Goal: Information Seeking & Learning: Learn about a topic

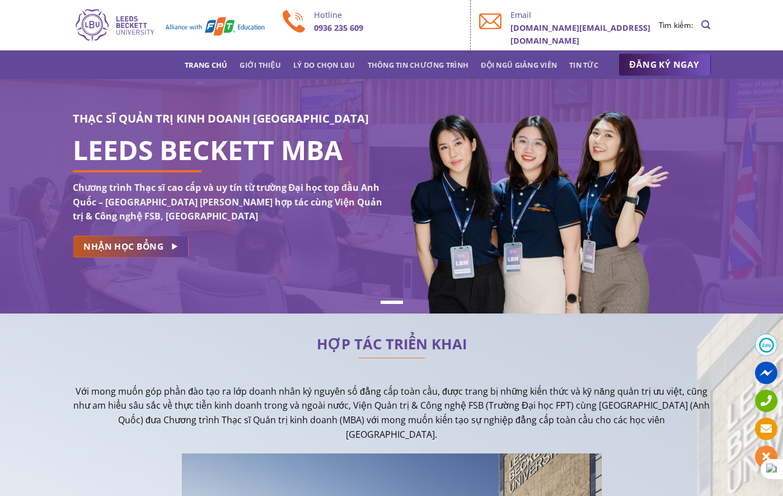
click at [161, 243] on span "NHẬN HỌC BỔNG" at bounding box center [123, 247] width 80 height 14
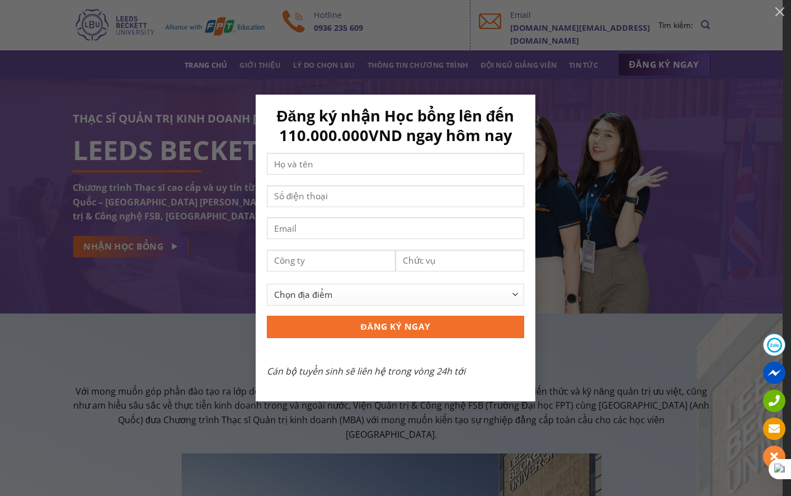
click at [231, 341] on div "Đăng ký nhận Học bổng lên đến 110.000.000VND ngay hôm nay Chọn địa điểm [GEOGRA…" at bounding box center [396, 248] width 758 height 307
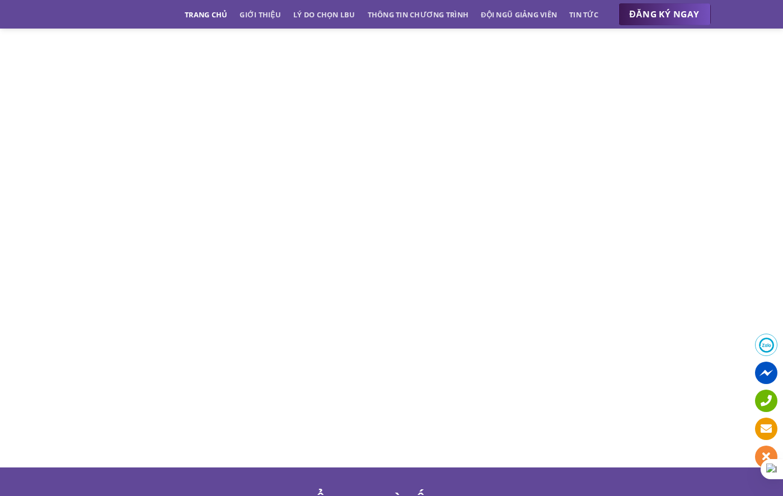
scroll to position [5268, 0]
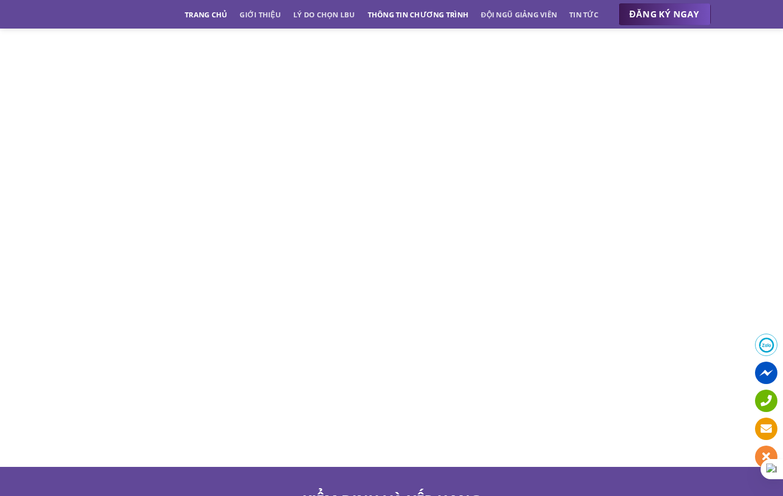
click at [407, 18] on link "Thông tin chương trình" at bounding box center [418, 14] width 101 height 20
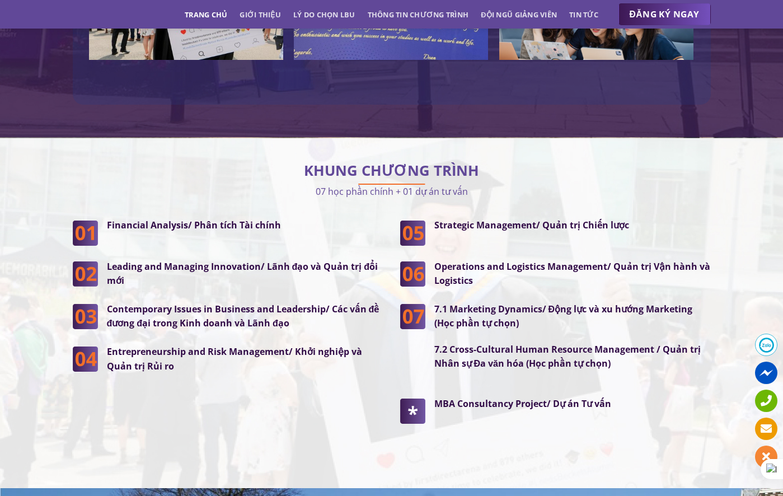
scroll to position [2781, 0]
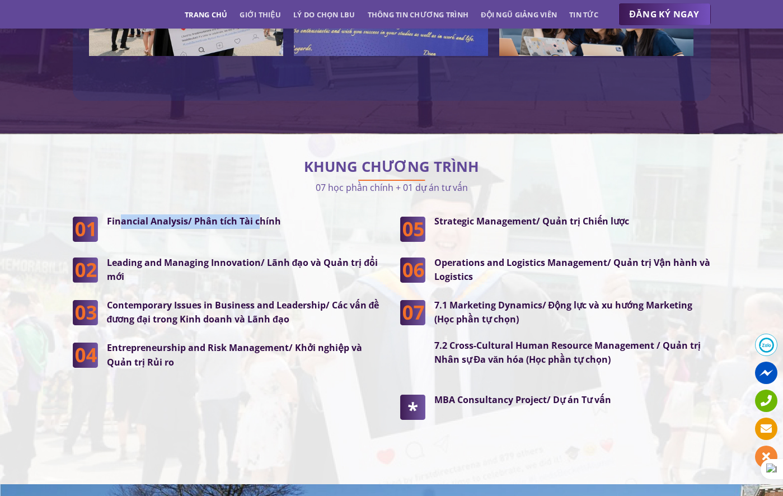
drag, startPoint x: 118, startPoint y: 201, endPoint x: 259, endPoint y: 200, distance: 141.1
click at [259, 215] on strong "Financial Analysis/ Phân tích Tài chính" at bounding box center [194, 221] width 174 height 12
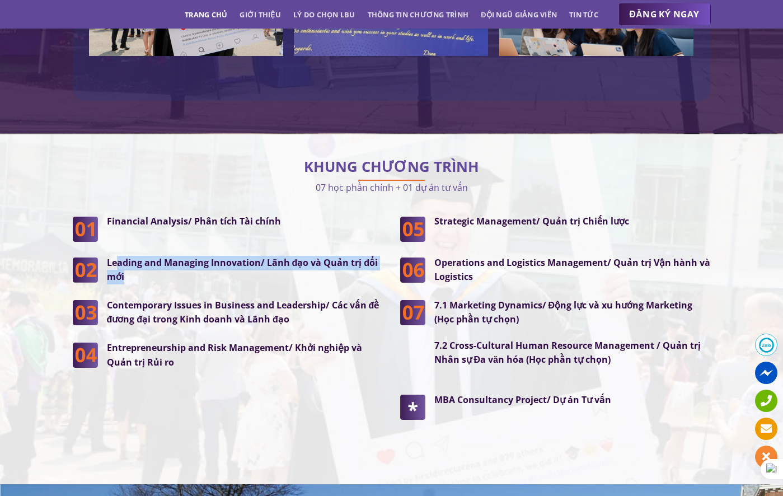
drag, startPoint x: 118, startPoint y: 241, endPoint x: 233, endPoint y: 251, distance: 116.3
click at [233, 256] on p "Leading and Managing Innovation/ Lãnh đạo và Quản trị đổi mới" at bounding box center [245, 270] width 277 height 29
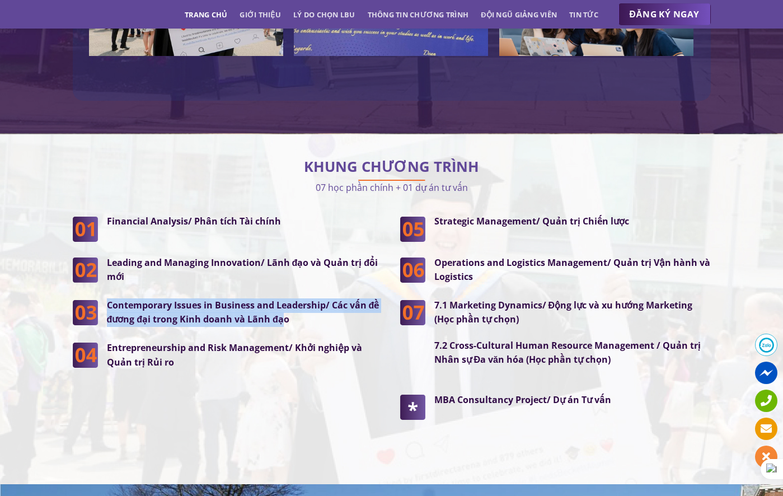
drag, startPoint x: 106, startPoint y: 282, endPoint x: 285, endPoint y: 302, distance: 180.2
click at [285, 302] on div "Contemporary Issues in Business and Leadership/ Các vấn đề đương đại trong Kinh…" at bounding box center [240, 312] width 285 height 29
click at [285, 302] on p "Contemporary Issues in Business and Leadership/ Các vấn đề đương đại trong Kinh…" at bounding box center [245, 312] width 277 height 29
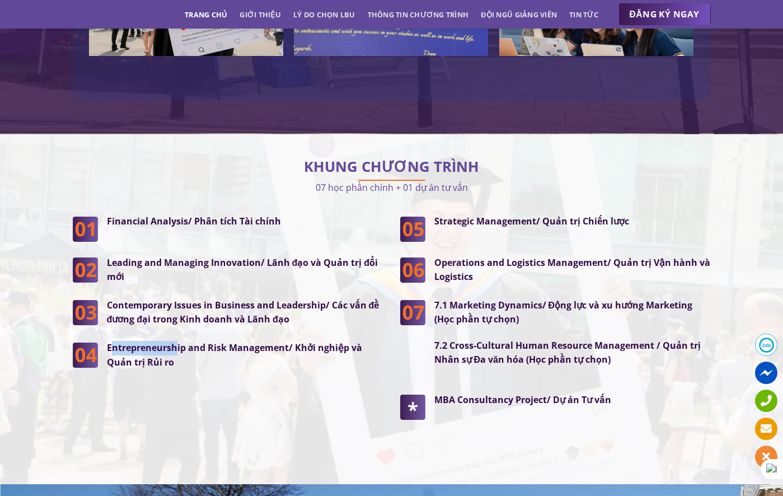
drag, startPoint x: 113, startPoint y: 321, endPoint x: 176, endPoint y: 330, distance: 63.3
click at [176, 341] on p "Entrepreneurship and Risk Management/ Khởi nghiệp và Quản trị Rủi ro" at bounding box center [245, 355] width 277 height 29
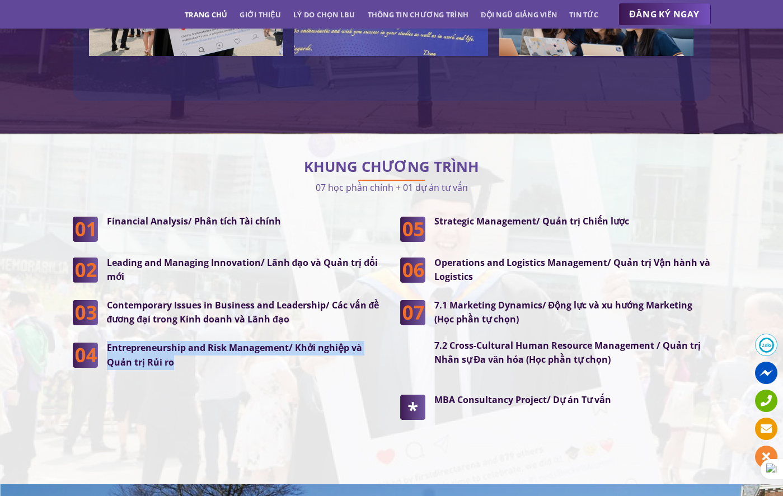
drag, startPoint x: 107, startPoint y: 324, endPoint x: 189, endPoint y: 340, distance: 83.2
click at [189, 341] on p "Entrepreneurship and Risk Management/ Khởi nghiệp và Quản trị Rủi ro" at bounding box center [245, 355] width 277 height 29
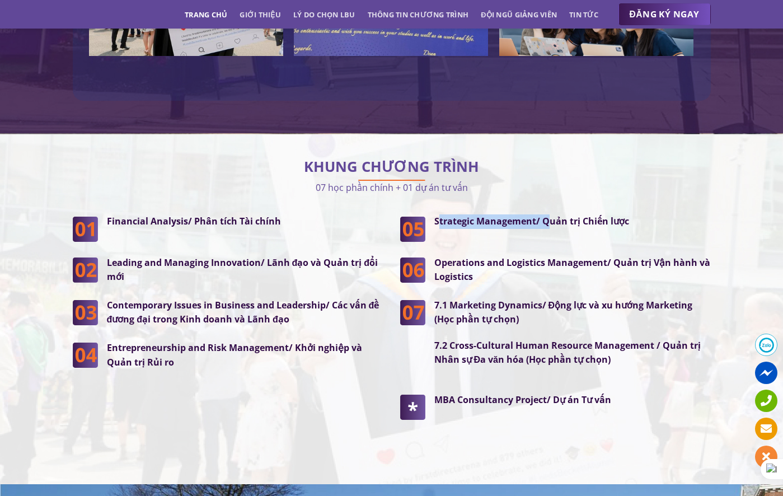
drag, startPoint x: 439, startPoint y: 196, endPoint x: 551, endPoint y: 193, distance: 112.0
click at [551, 215] on strong "Strategic Management/ Quản trị Chiến lược" at bounding box center [531, 221] width 195 height 12
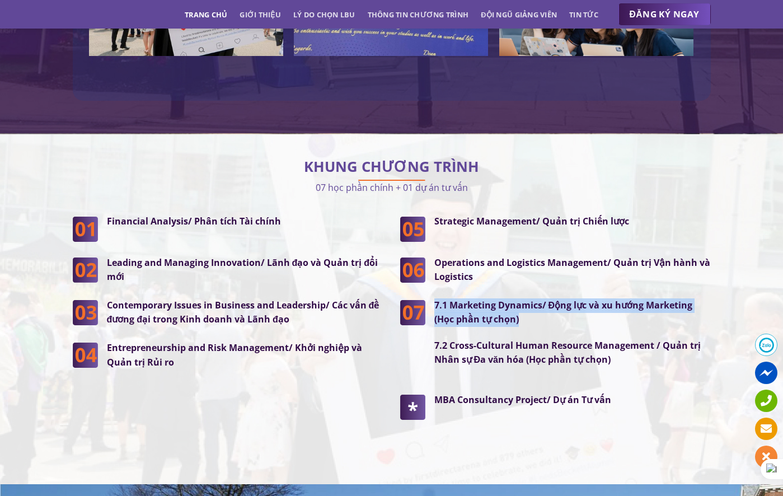
drag, startPoint x: 433, startPoint y: 280, endPoint x: 546, endPoint y: 299, distance: 115.3
click at [546, 299] on div "7.1 Marketing Dynamics/ Động lực và xu hướng Marketing (Học phần tự chọn) 7.2 C…" at bounding box center [567, 338] width 285 height 81
click at [546, 299] on p "7.1 Marketing Dynamics/ Động lực và xu hướng Marketing (Học phần tự chọn)" at bounding box center [572, 312] width 277 height 29
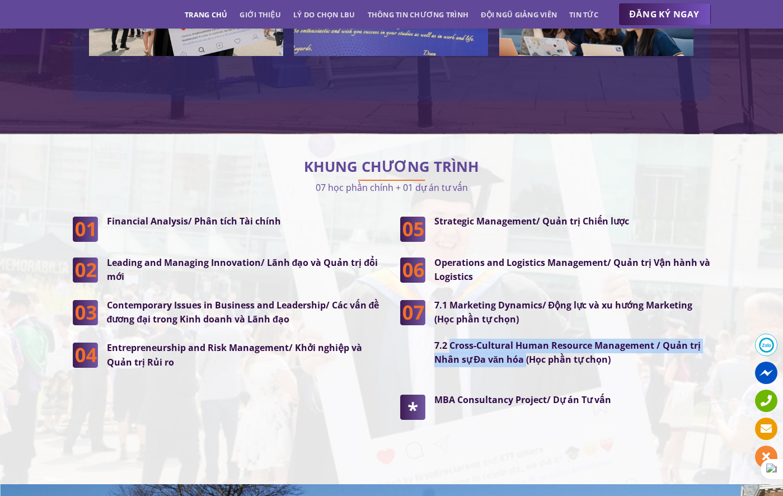
drag, startPoint x: 451, startPoint y: 326, endPoint x: 526, endPoint y: 339, distance: 76.2
click at [526, 339] on strong "7.2 Cross-Cultural Human Resource Management / Quản trị Nhân sự Đa văn hóa (Học…" at bounding box center [567, 352] width 266 height 27
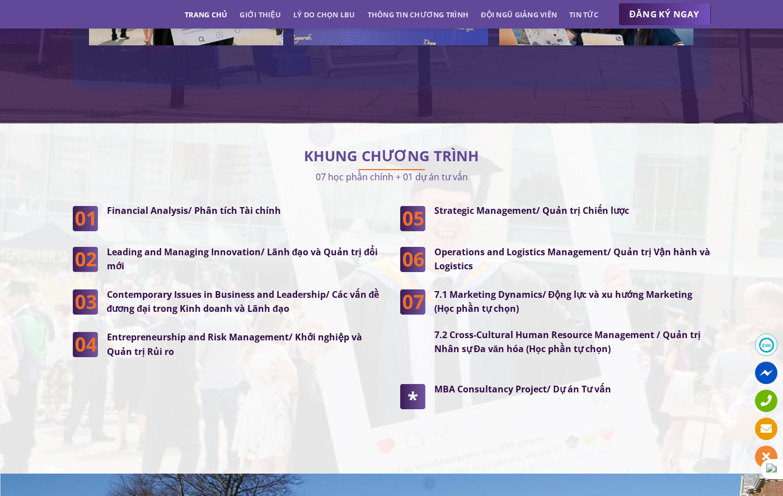
scroll to position [2792, 0]
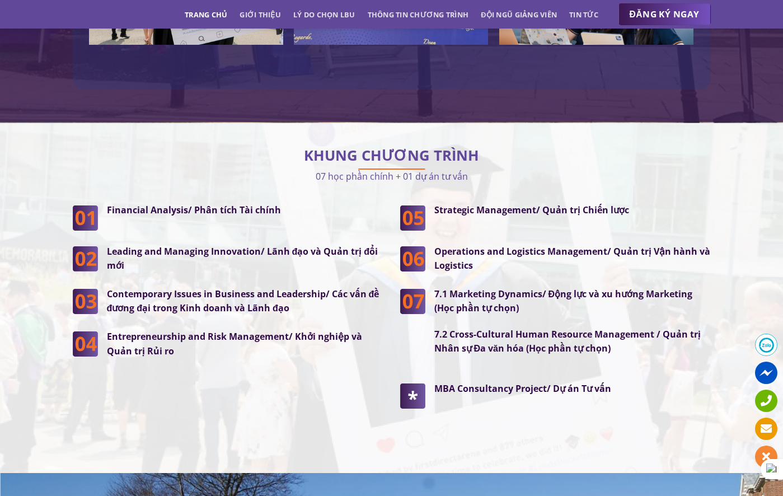
click at [415, 382] on img at bounding box center [412, 395] width 25 height 27
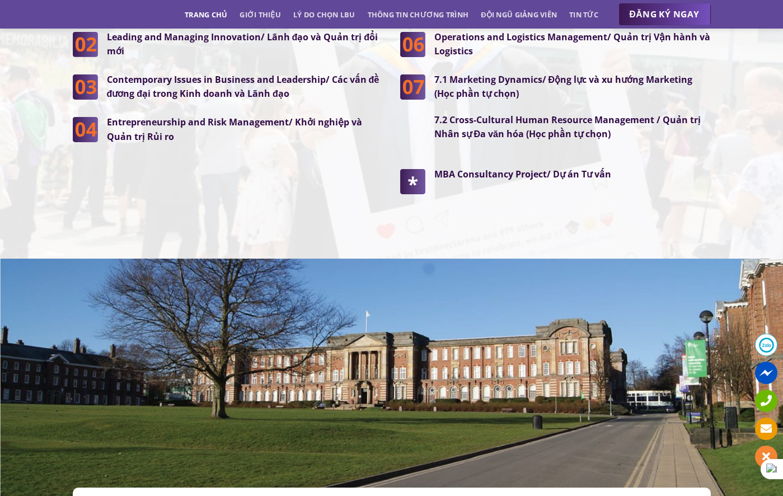
scroll to position [2799, 0]
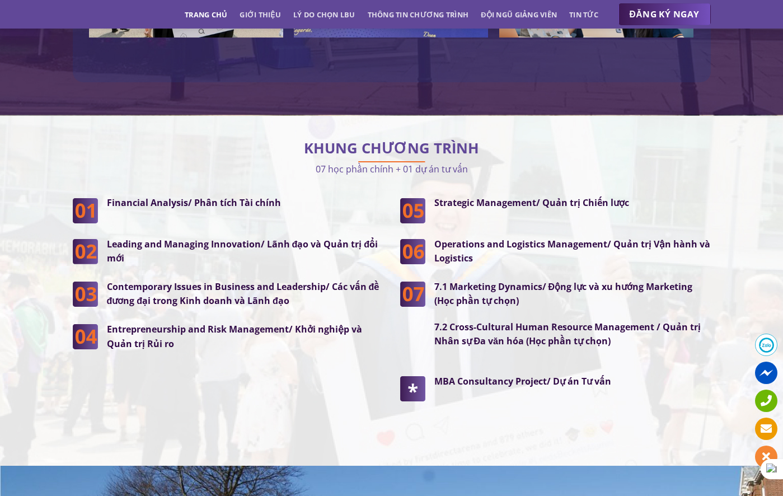
click at [255, 196] on div "Financial Analysis/ Phân tích Tài chính" at bounding box center [240, 209] width 285 height 27
